Goal: Task Accomplishment & Management: Manage account settings

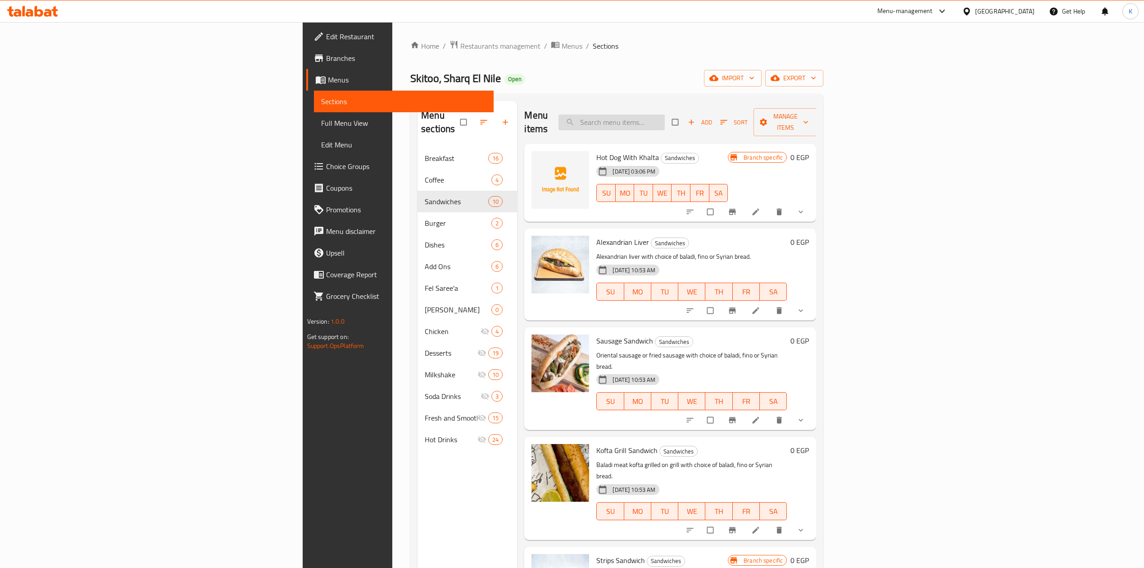
click at [665, 116] on input "search" at bounding box center [612, 122] width 106 height 16
paste input "Sweet Mix Sandwich"
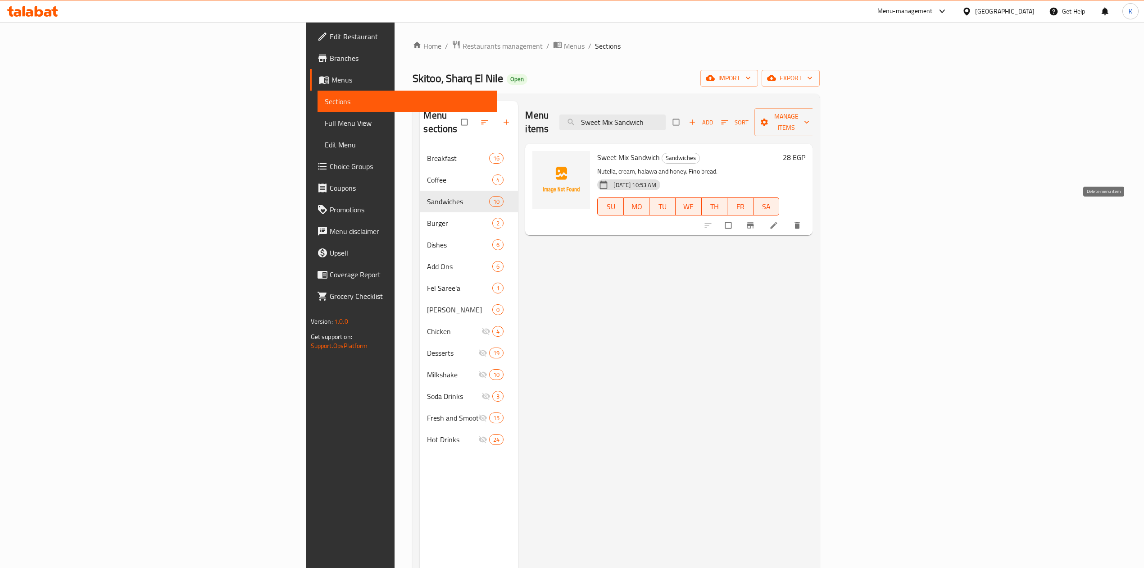
type input "Sweet Mix Sandwich"
click at [801, 222] on icon "delete" at bounding box center [797, 225] width 5 height 7
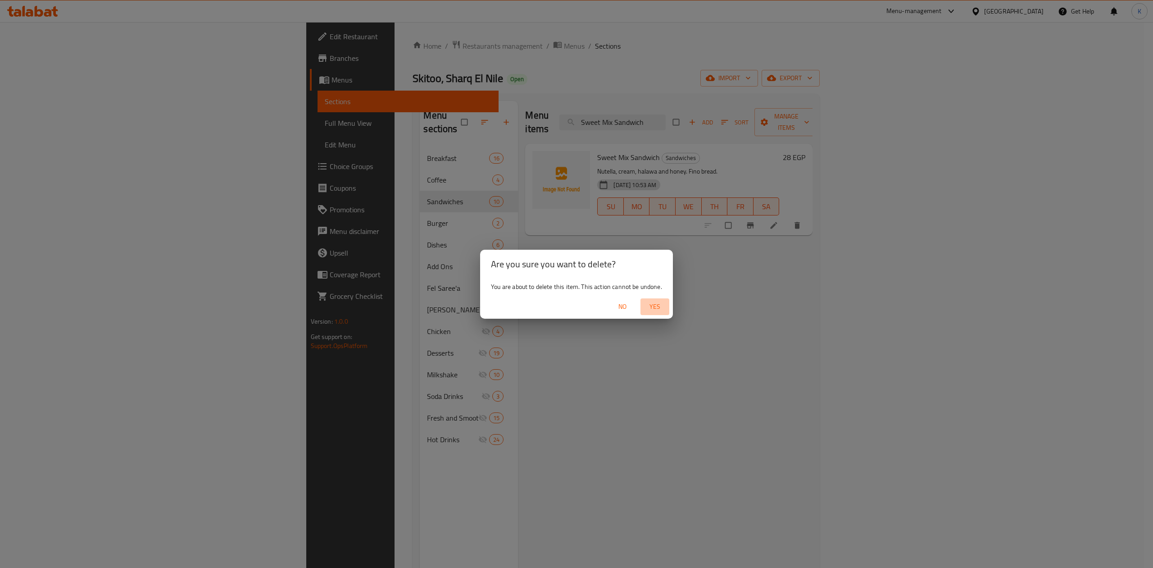
click at [660, 305] on span "Yes" at bounding box center [655, 306] width 22 height 11
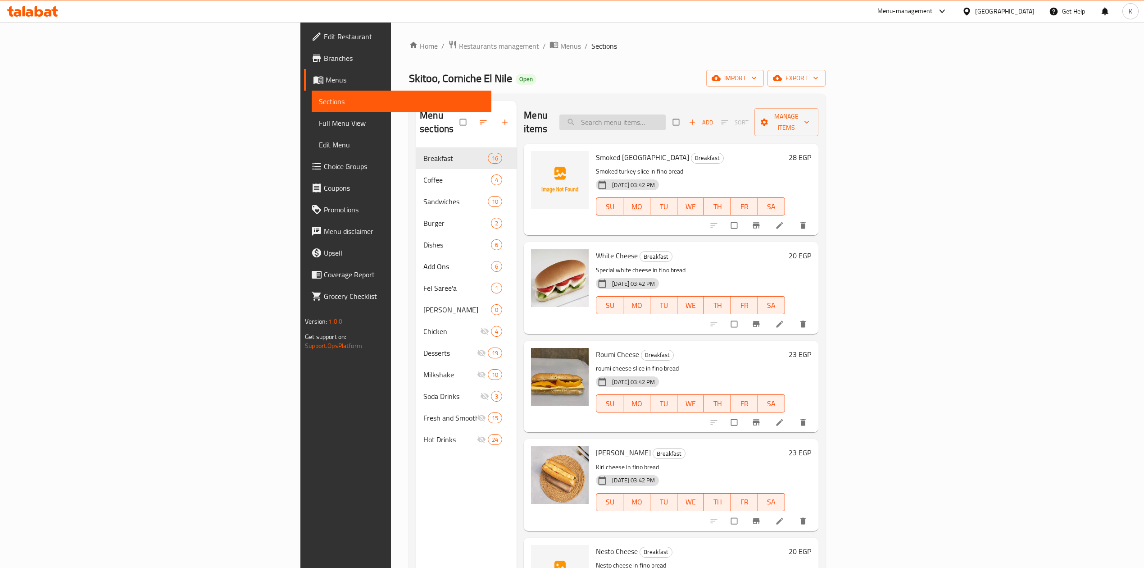
click at [666, 114] on input "search" at bounding box center [612, 122] width 106 height 16
paste input "Sweet Mix Sandwich"
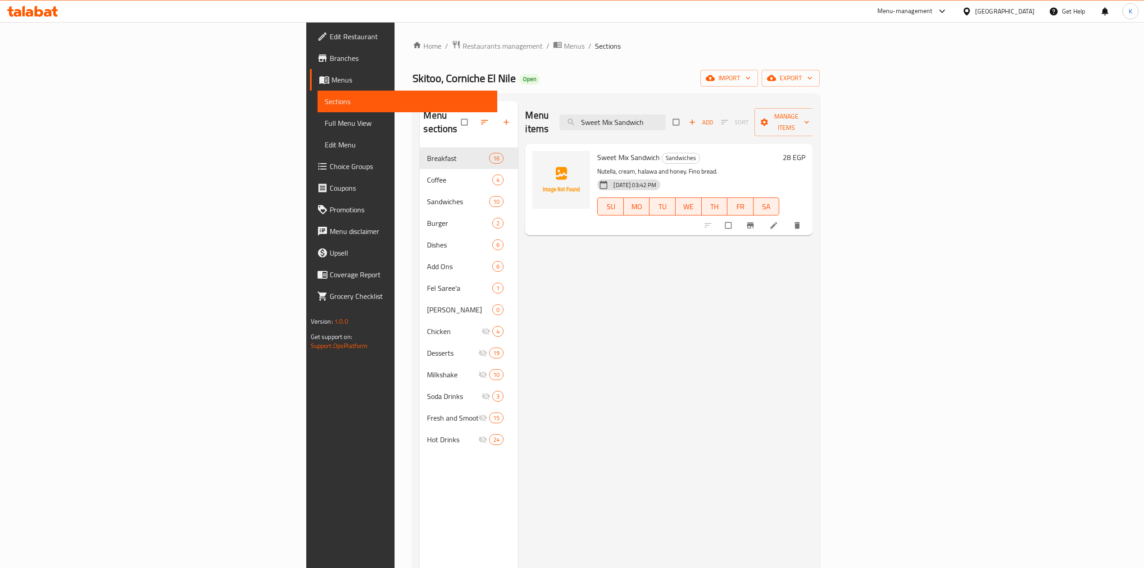
type input "Sweet Mix Sandwich"
click at [801, 222] on icon "delete" at bounding box center [797, 225] width 5 height 7
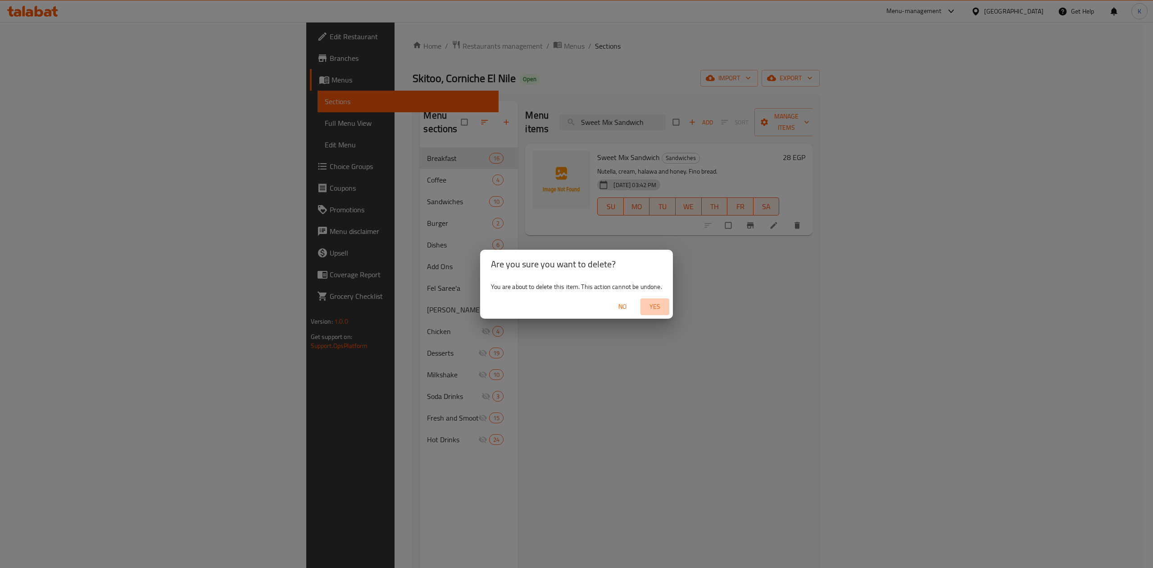
click at [656, 304] on span "Yes" at bounding box center [655, 306] width 22 height 11
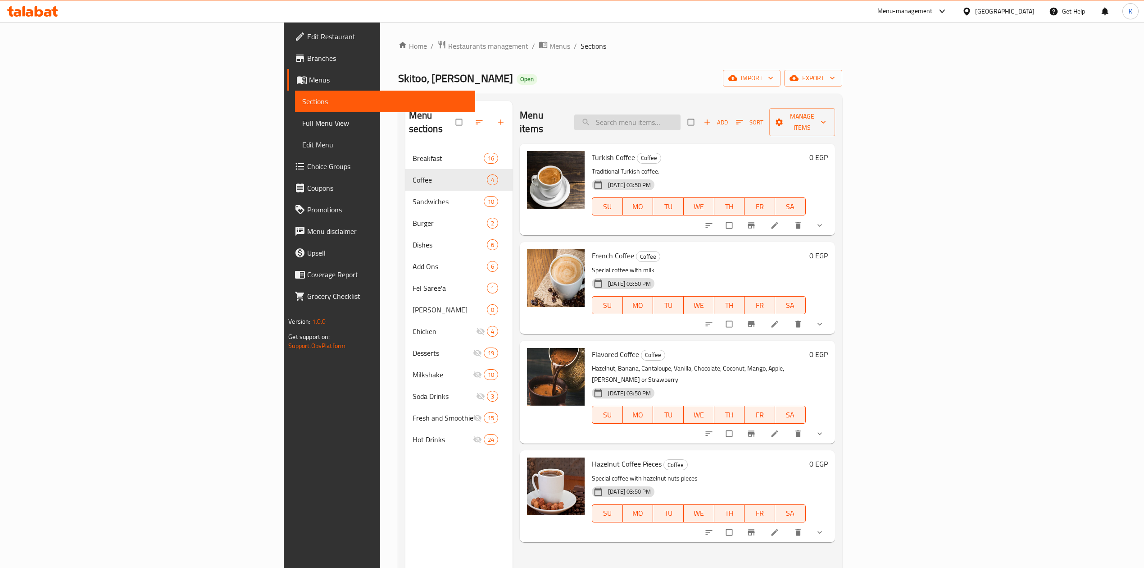
click at [681, 117] on input "search" at bounding box center [627, 122] width 106 height 16
paste input "Sweet Mix Sandwich"
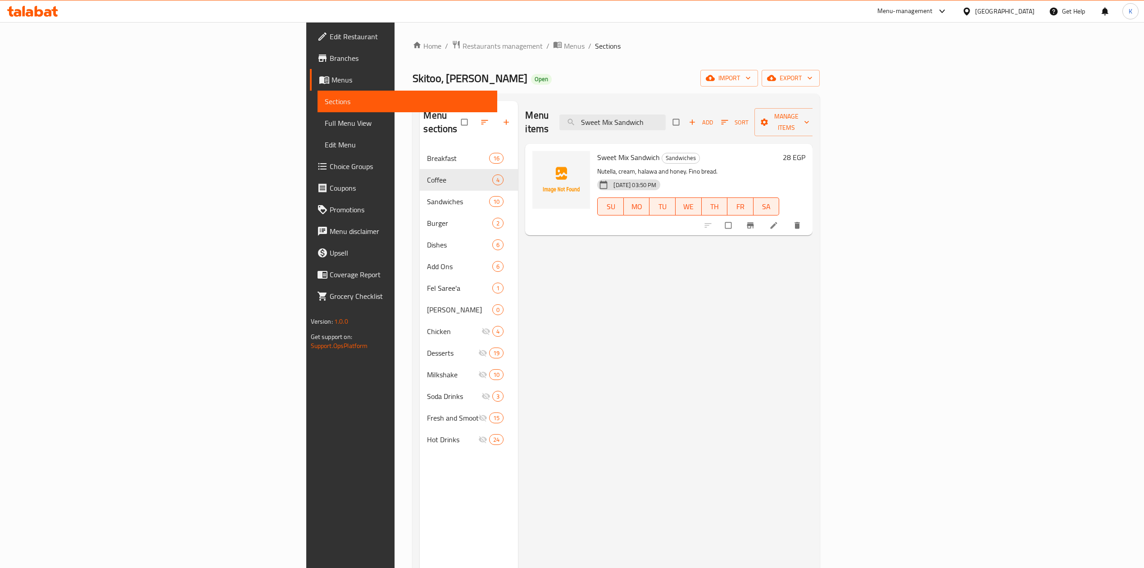
type input "Sweet Mix Sandwich"
click at [801, 222] on icon "delete" at bounding box center [797, 225] width 5 height 7
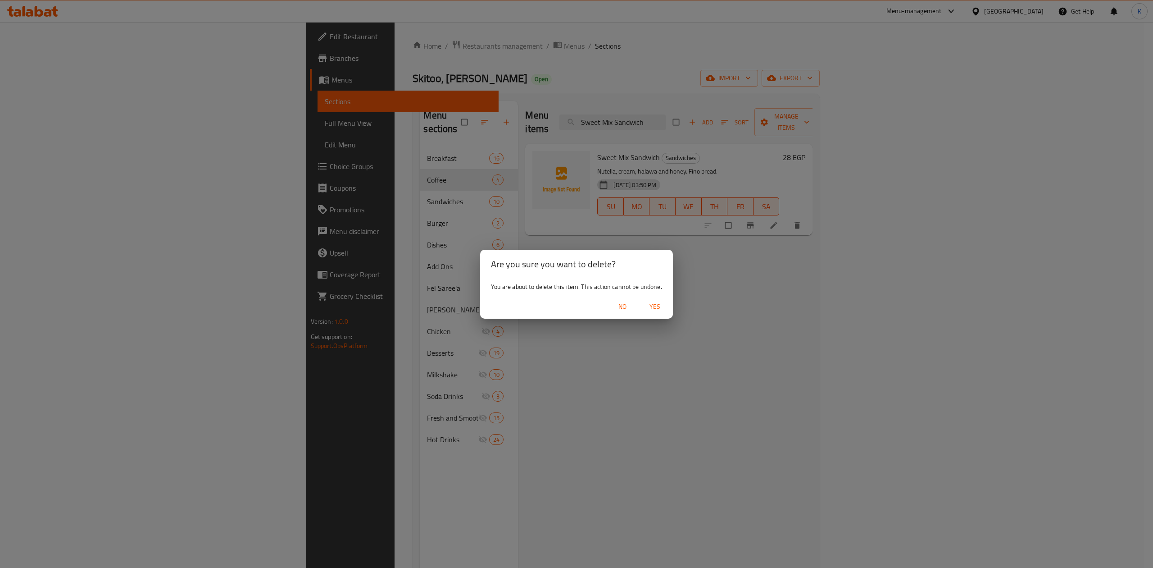
click at [659, 307] on span "Yes" at bounding box center [655, 306] width 22 height 11
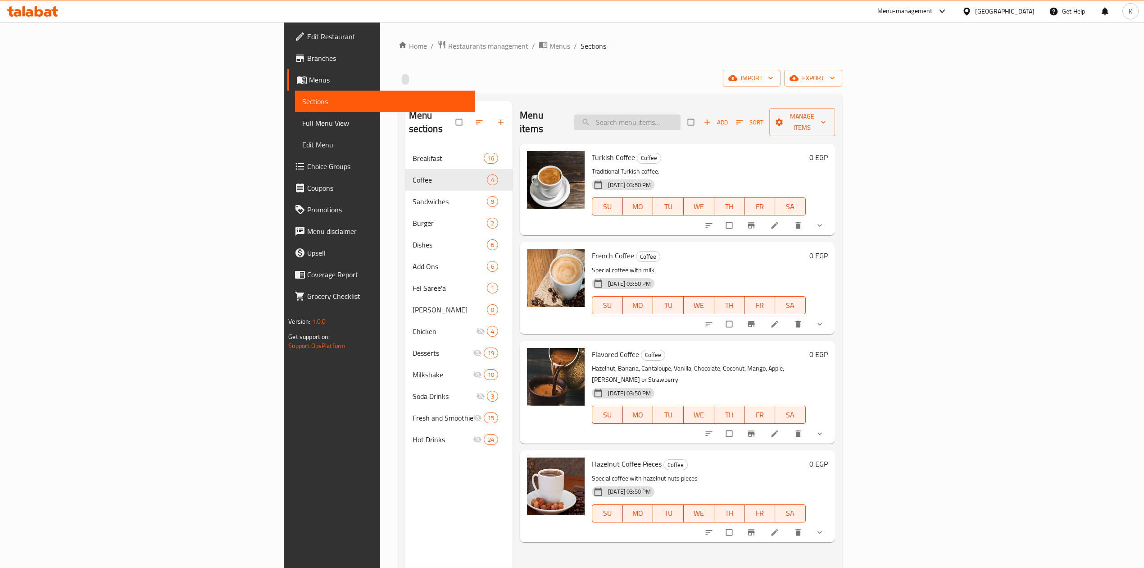
click at [681, 118] on input "search" at bounding box center [627, 122] width 106 height 16
paste input "Sweet Mix Sandwich"
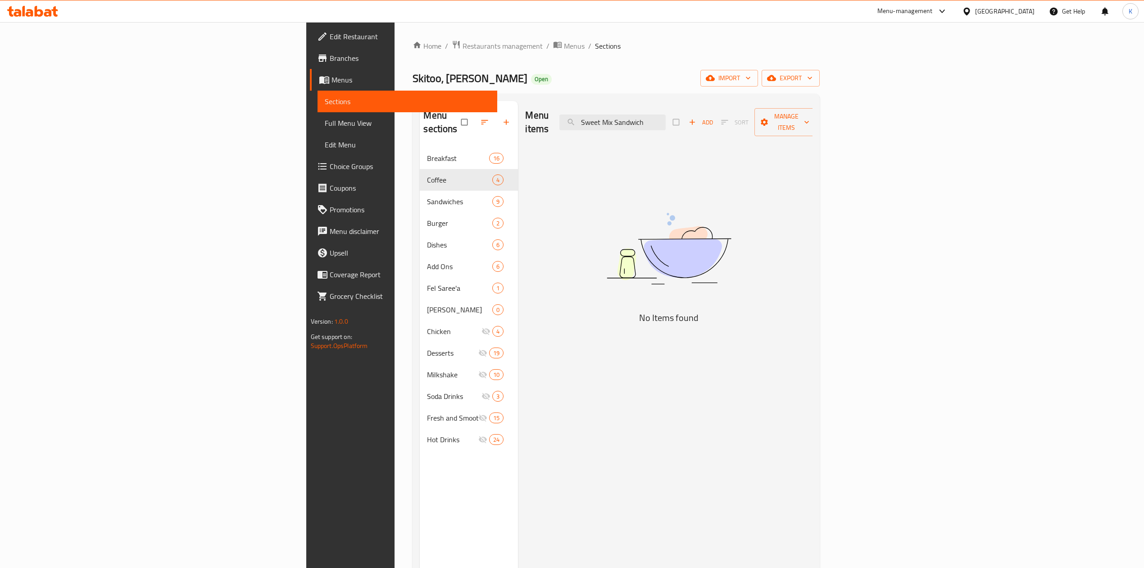
type input "Sweet Mix Sandwich"
